Goal: Task Accomplishment & Management: Manage account settings

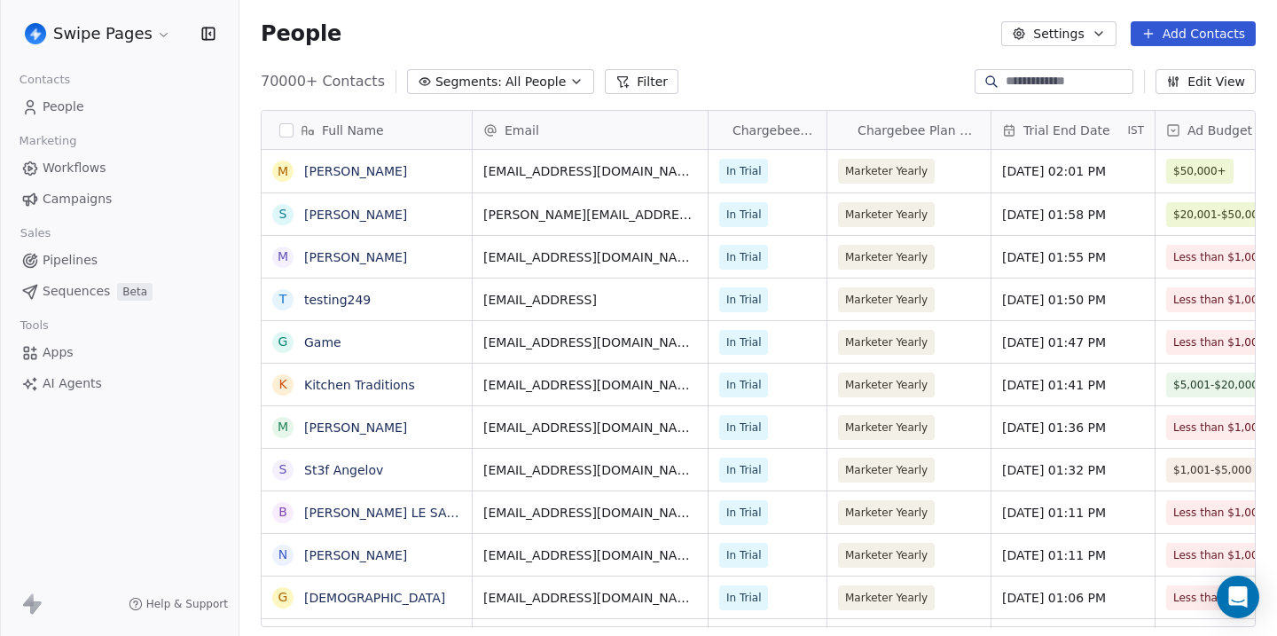
scroll to position [559, 1037]
click at [101, 35] on html "Swipe Pages Contacts People Marketing Workflows Campaigns Sales Pipelines Seque…" at bounding box center [638, 318] width 1277 height 636
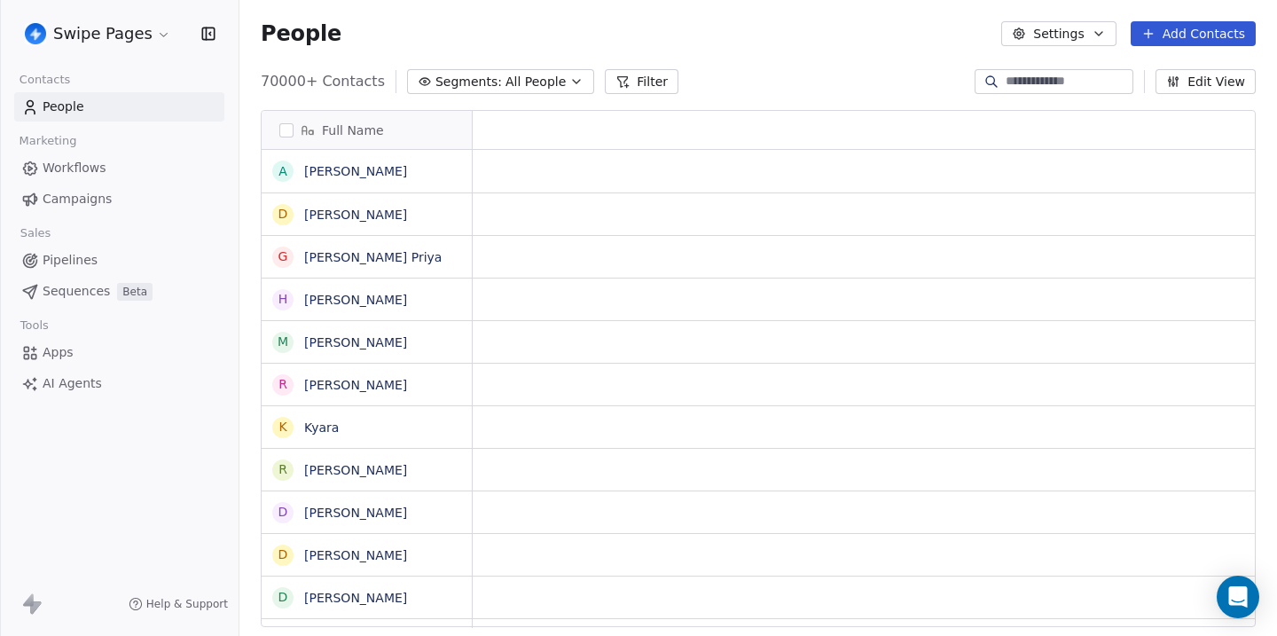
scroll to position [1, 1]
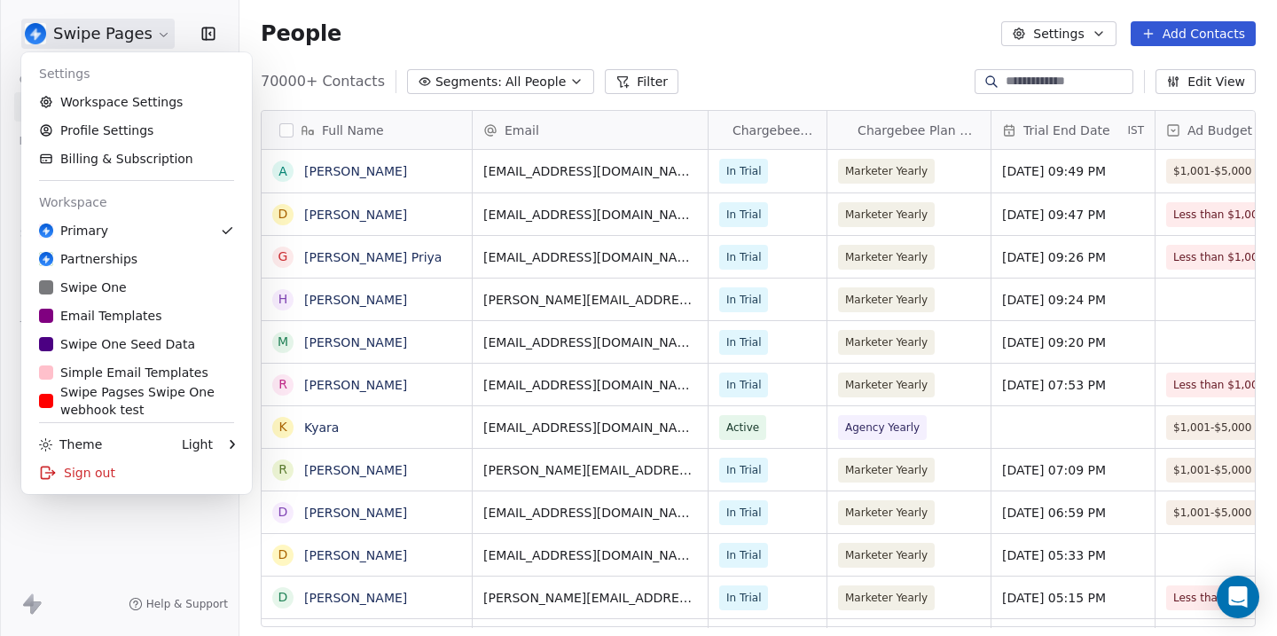
click at [99, 27] on html "Swipe Pages Contacts People Marketing Workflows Campaigns Sales Pipelines Seque…" at bounding box center [638, 318] width 1277 height 636
click at [105, 139] on link "Profile Settings" at bounding box center [136, 130] width 216 height 28
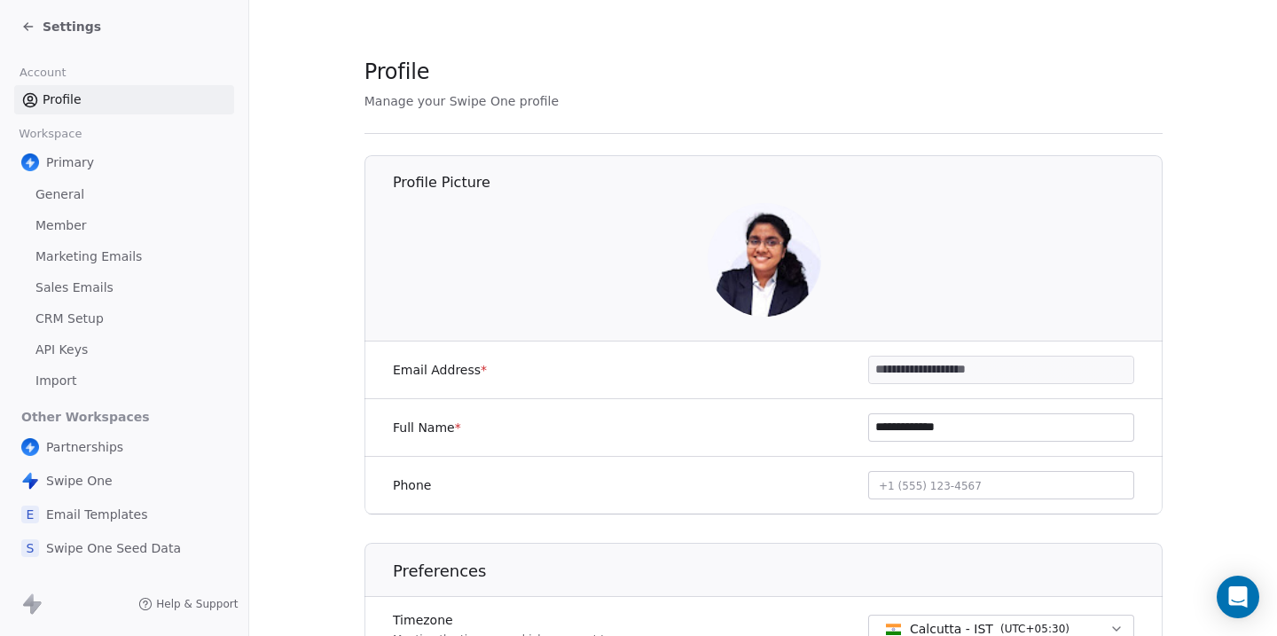
click at [80, 26] on span "Settings" at bounding box center [72, 27] width 59 height 18
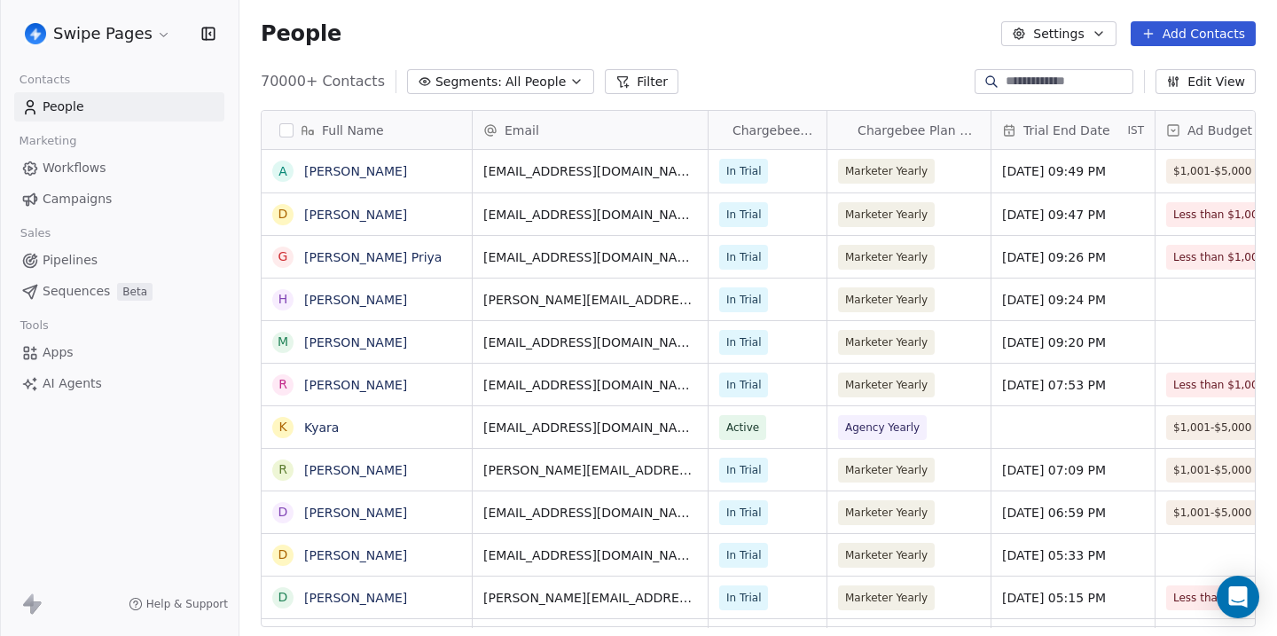
scroll to position [559, 1037]
click at [82, 32] on html "Swipe Pages Contacts People Marketing Workflows Campaigns Sales Pipelines Seque…" at bounding box center [638, 318] width 1277 height 636
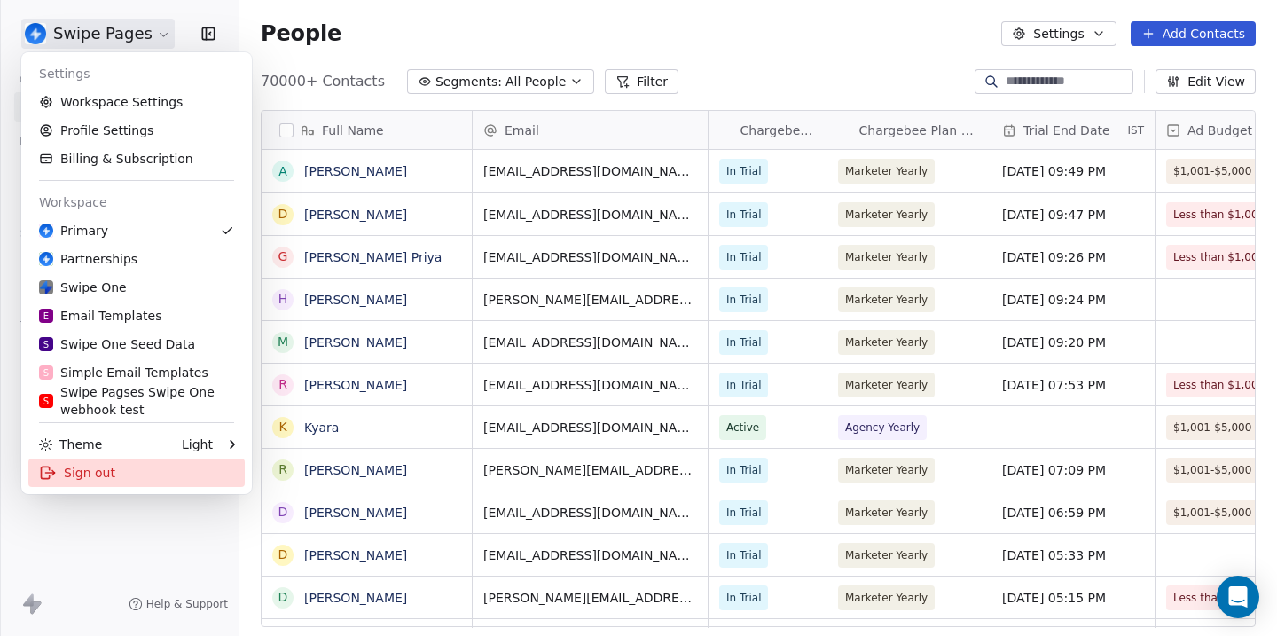
click at [82, 478] on div "Sign out" at bounding box center [136, 472] width 216 height 28
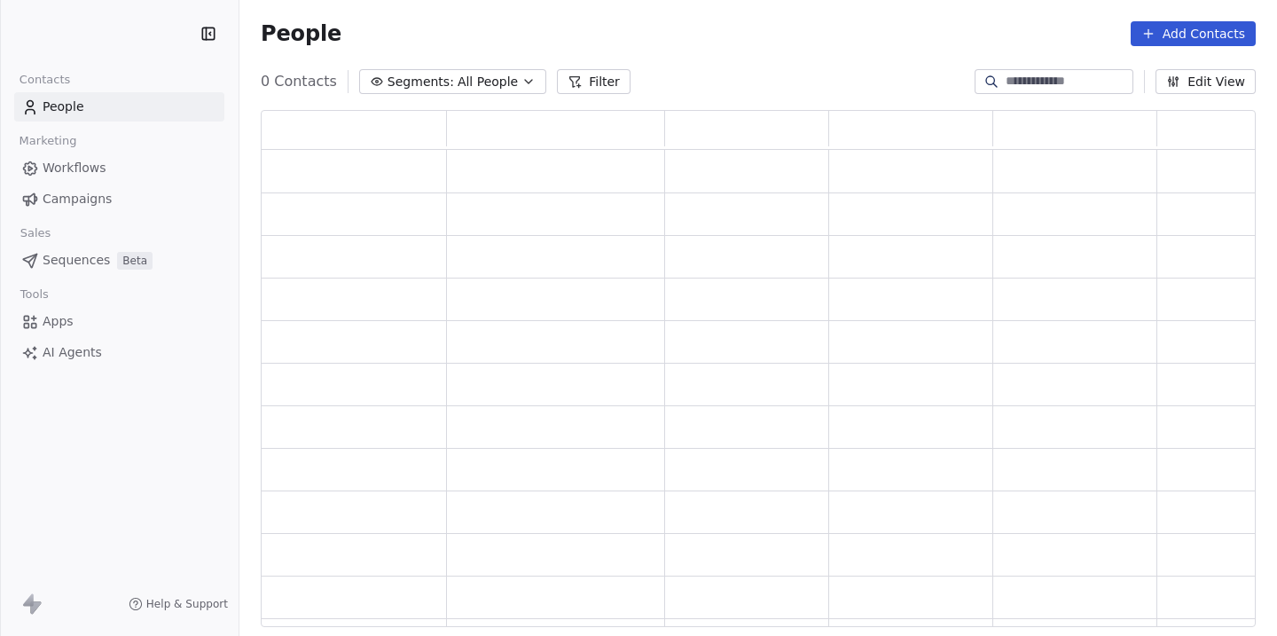
scroll to position [517, 995]
